Goal: Browse casually

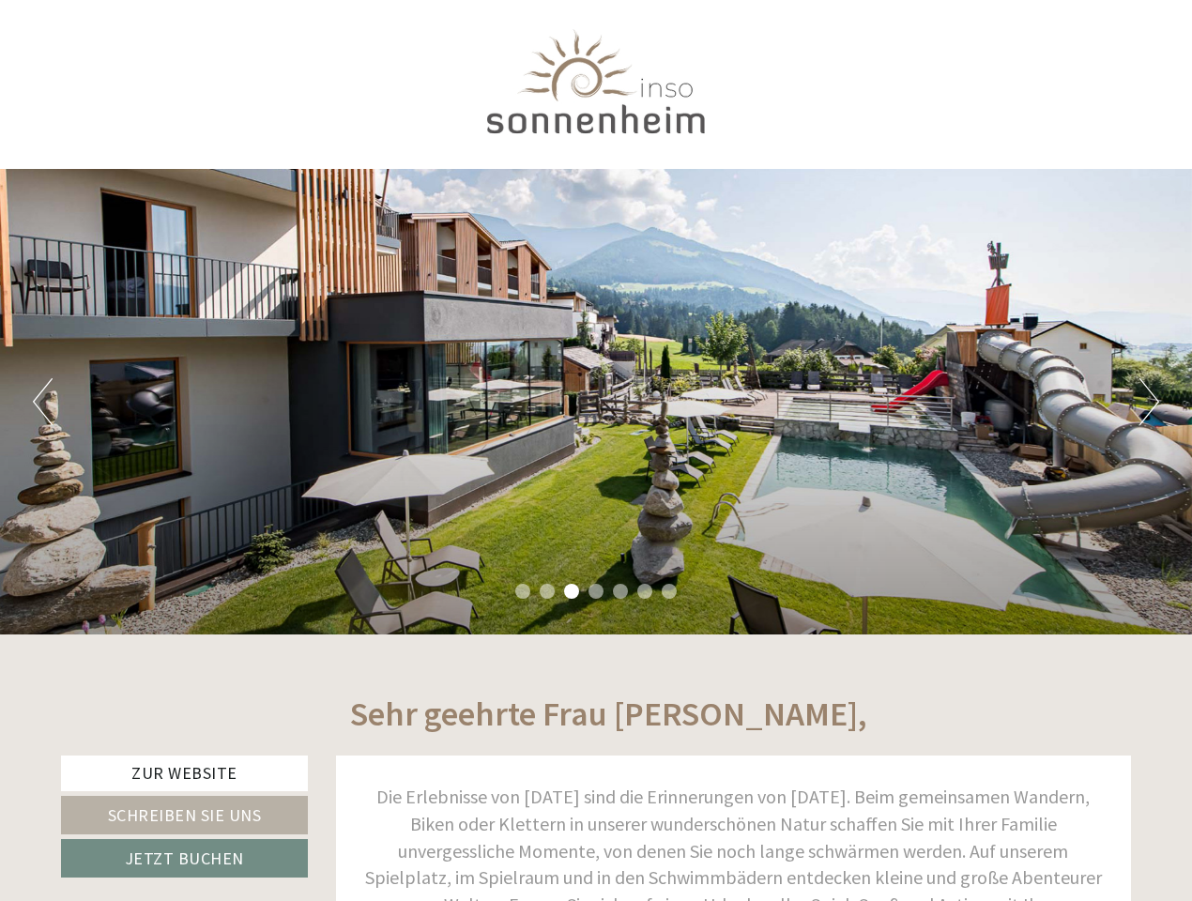
click at [596, 450] on div "Previous Next 1 2 3 4 5 6 7" at bounding box center [596, 401] width 1192 height 465
click at [42, 402] on button "Previous" at bounding box center [43, 401] width 20 height 47
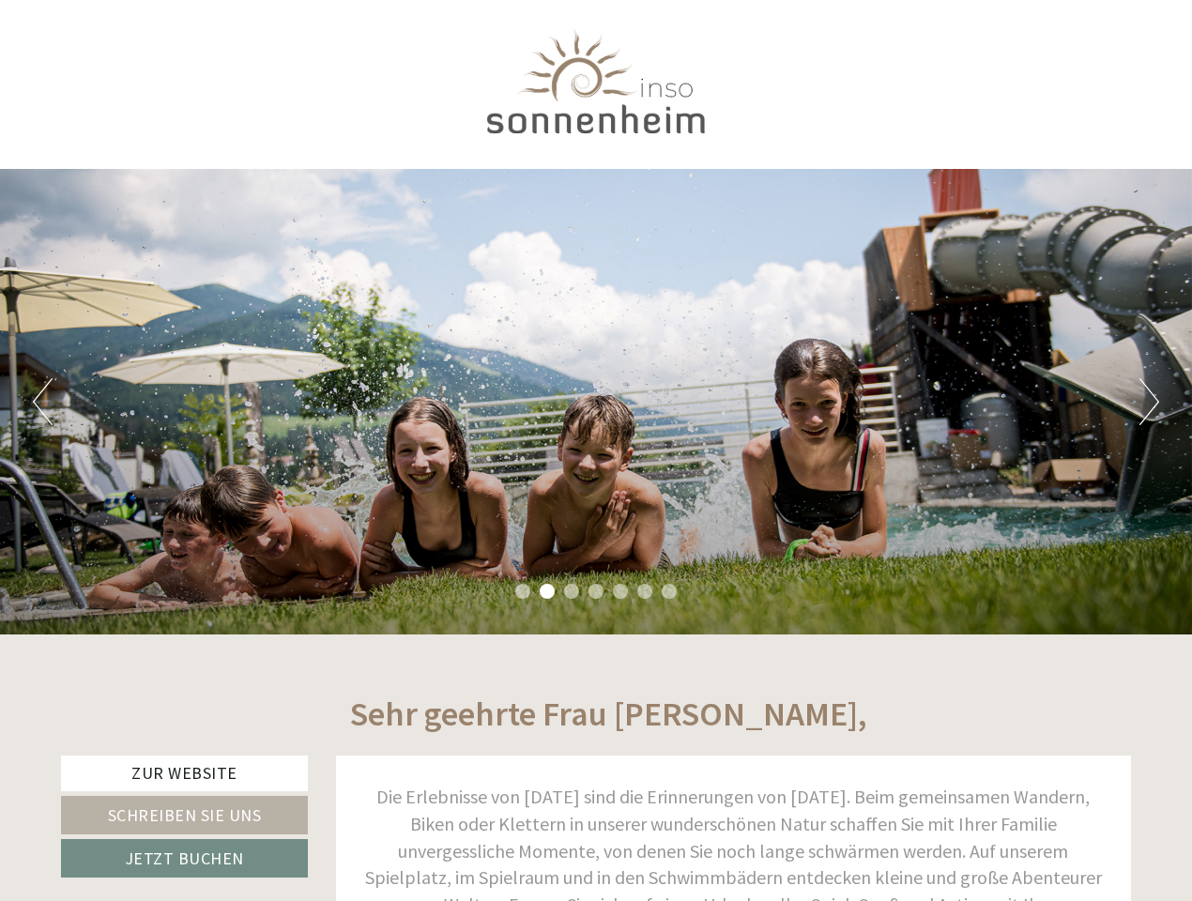
click at [596, 402] on div "Previous Next 1 2 3 4 5 6 7" at bounding box center [596, 401] width 1192 height 465
click at [1149, 402] on button "Next" at bounding box center [1149, 401] width 20 height 47
click at [523, 591] on li "1" at bounding box center [522, 591] width 15 height 15
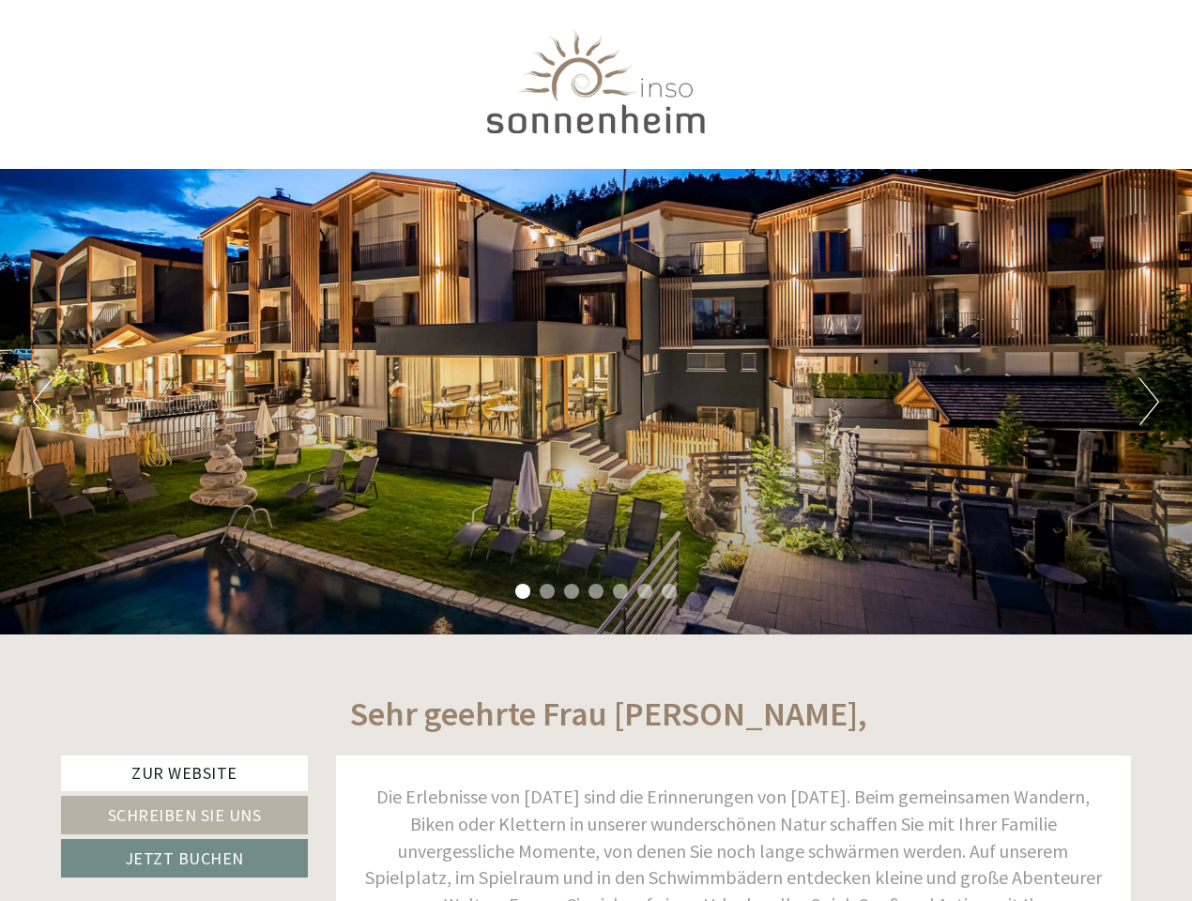
click at [547, 591] on li "2" at bounding box center [547, 591] width 15 height 15
click at [572, 591] on li "3" at bounding box center [571, 591] width 15 height 15
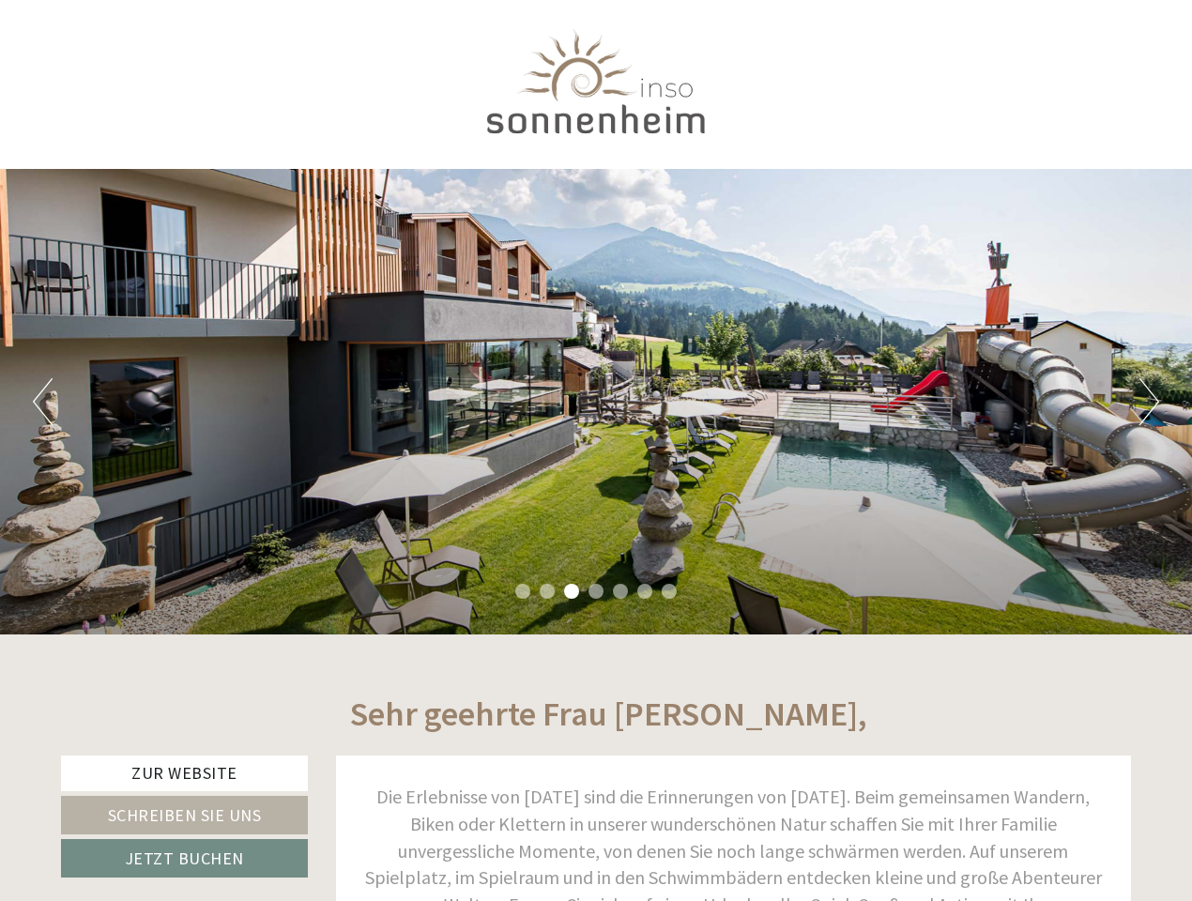
click at [596, 591] on li "4" at bounding box center [595, 591] width 15 height 15
click at [620, 591] on li "5" at bounding box center [620, 591] width 15 height 15
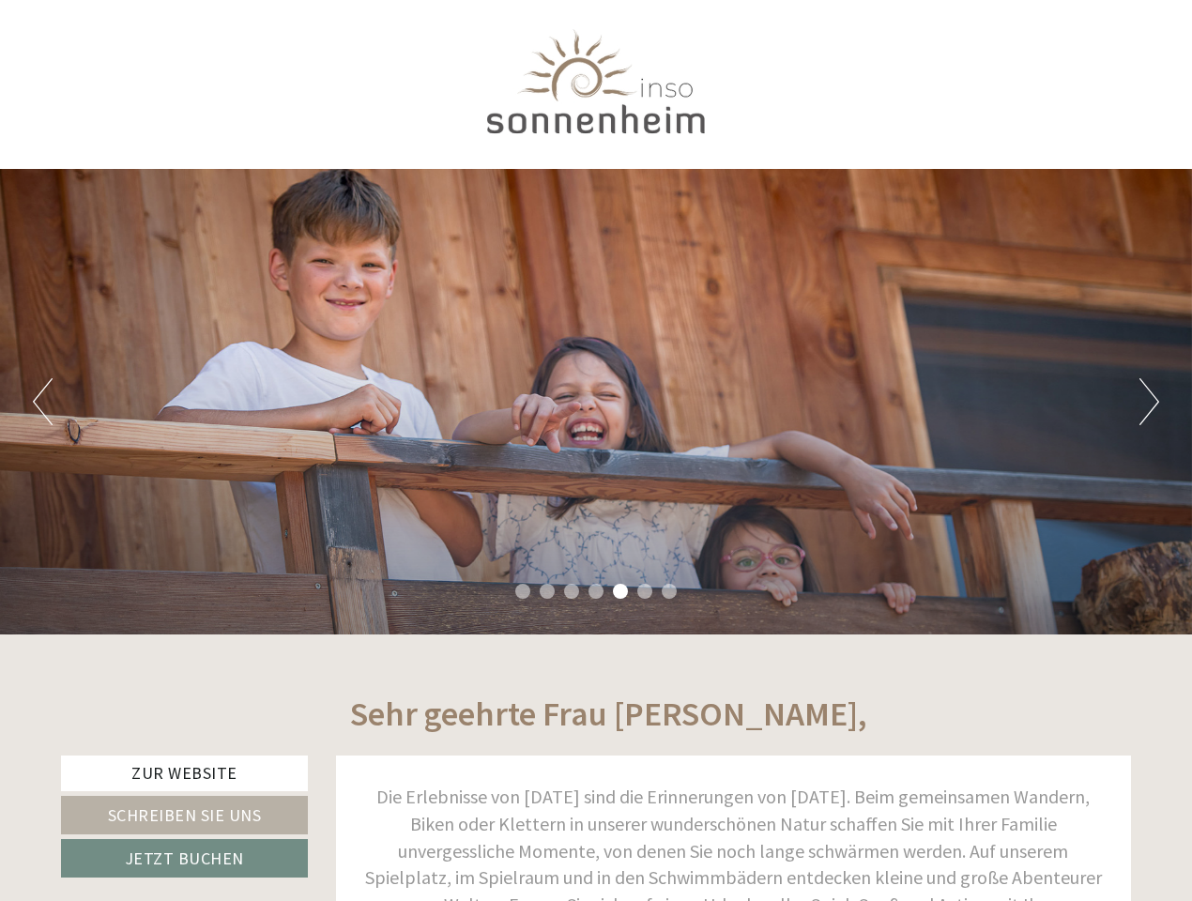
click at [645, 591] on li "6" at bounding box center [644, 591] width 15 height 15
